Goal: Navigation & Orientation: Find specific page/section

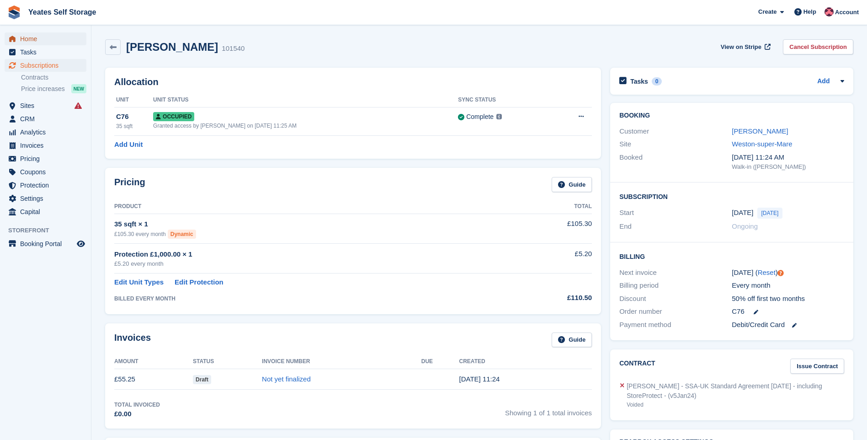
click at [43, 38] on span "Home" at bounding box center [47, 38] width 55 height 13
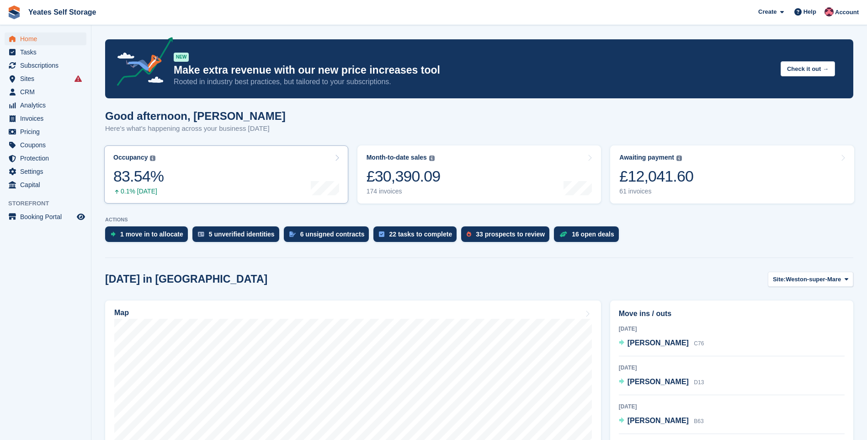
click at [175, 178] on link "Occupancy The percentage of all currently allocated units in terms of area. Inc…" at bounding box center [226, 174] width 244 height 58
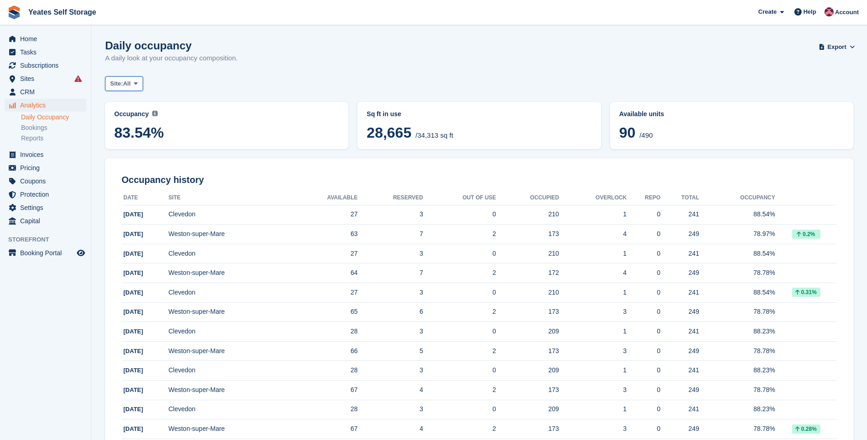
click at [138, 83] on icon at bounding box center [136, 83] width 4 height 6
click at [143, 124] on link "Weston-super-Mare" at bounding box center [149, 121] width 80 height 16
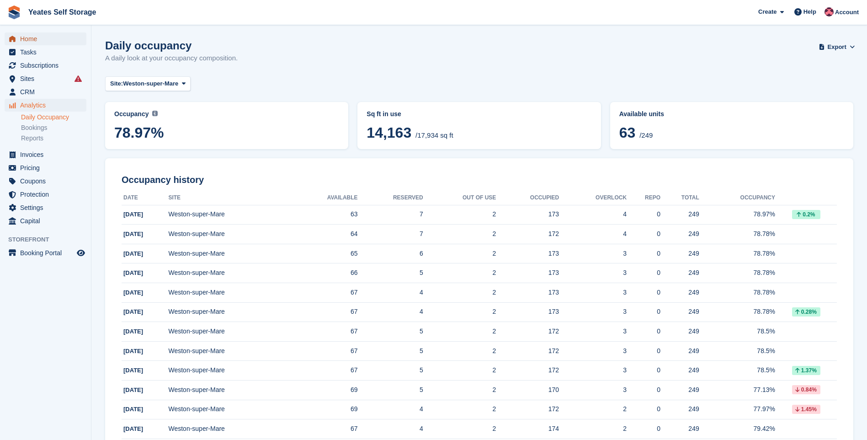
click at [34, 40] on span "Home" at bounding box center [47, 38] width 55 height 13
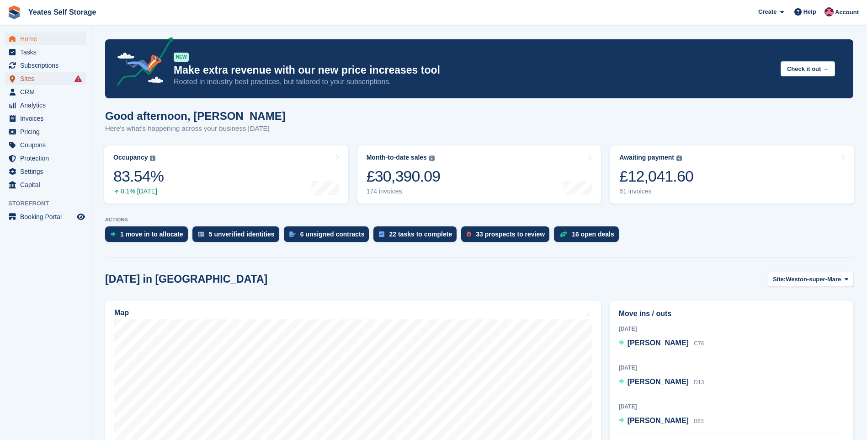
click at [31, 79] on span "Sites" at bounding box center [47, 78] width 55 height 13
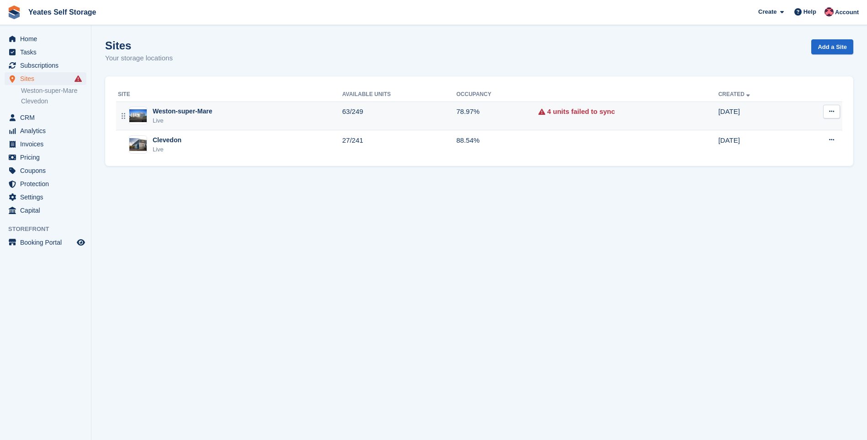
click at [208, 119] on div "Live" at bounding box center [182, 120] width 59 height 9
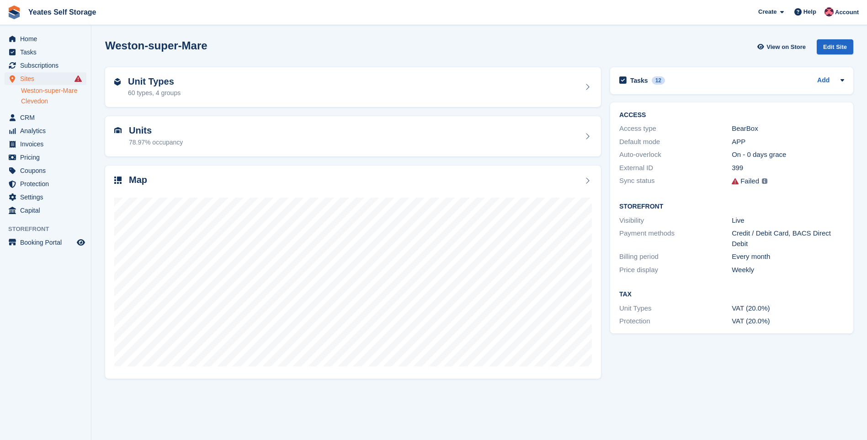
click at [30, 101] on link "Clevedon" at bounding box center [53, 101] width 65 height 9
click at [24, 35] on span "Home" at bounding box center [47, 38] width 55 height 13
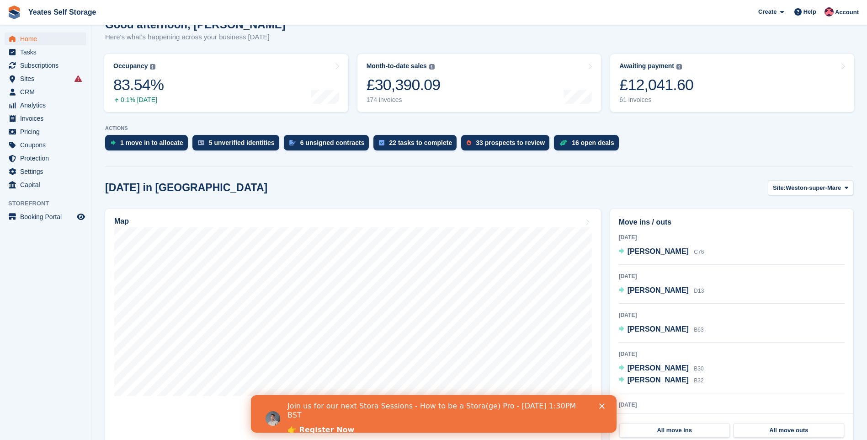
scroll to position [46, 0]
